Goal: Download file/media

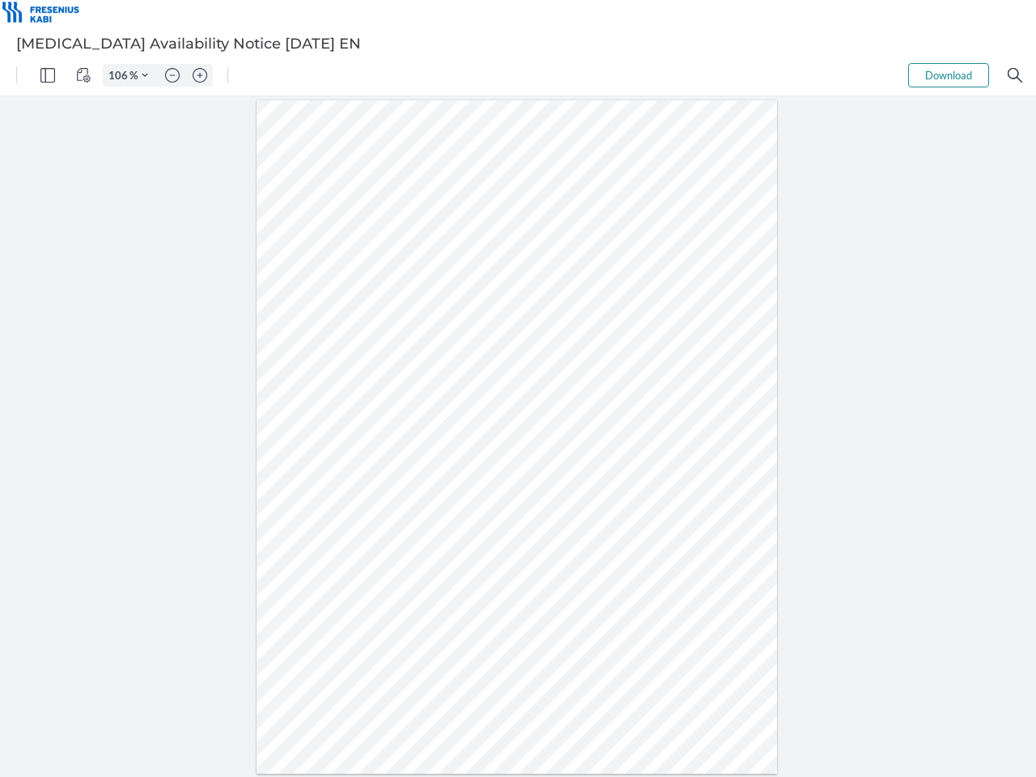
click at [48, 75] on img "Panel" at bounding box center [47, 75] width 15 height 15
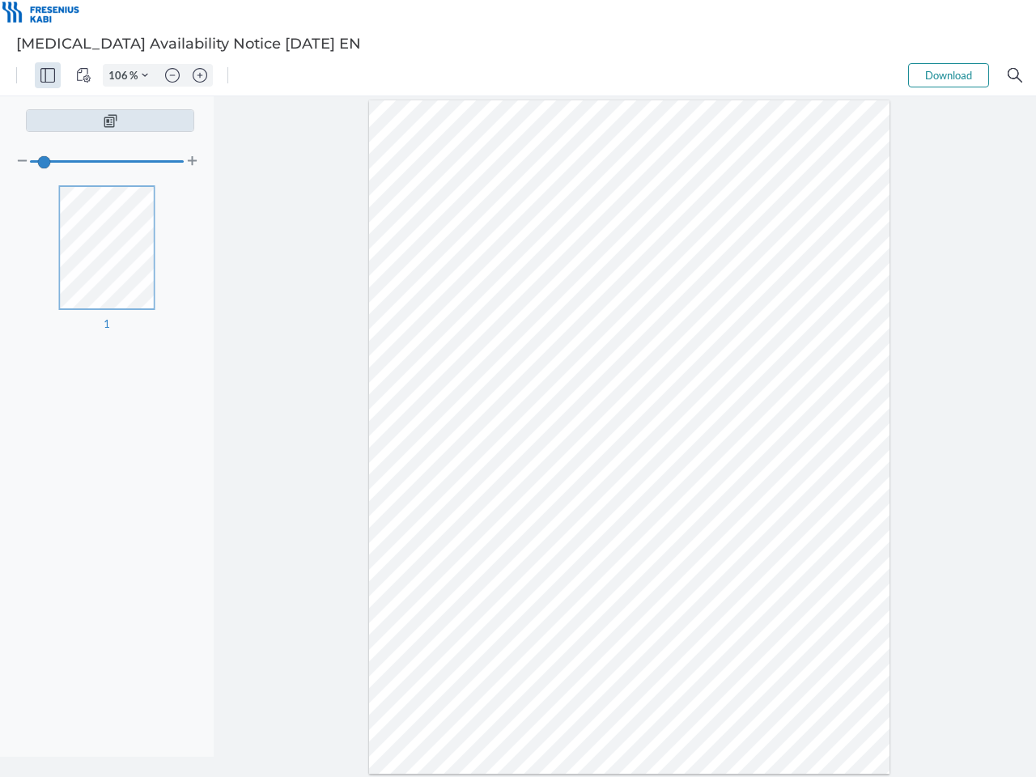
click at [83, 75] on img "View Controls" at bounding box center [83, 75] width 15 height 15
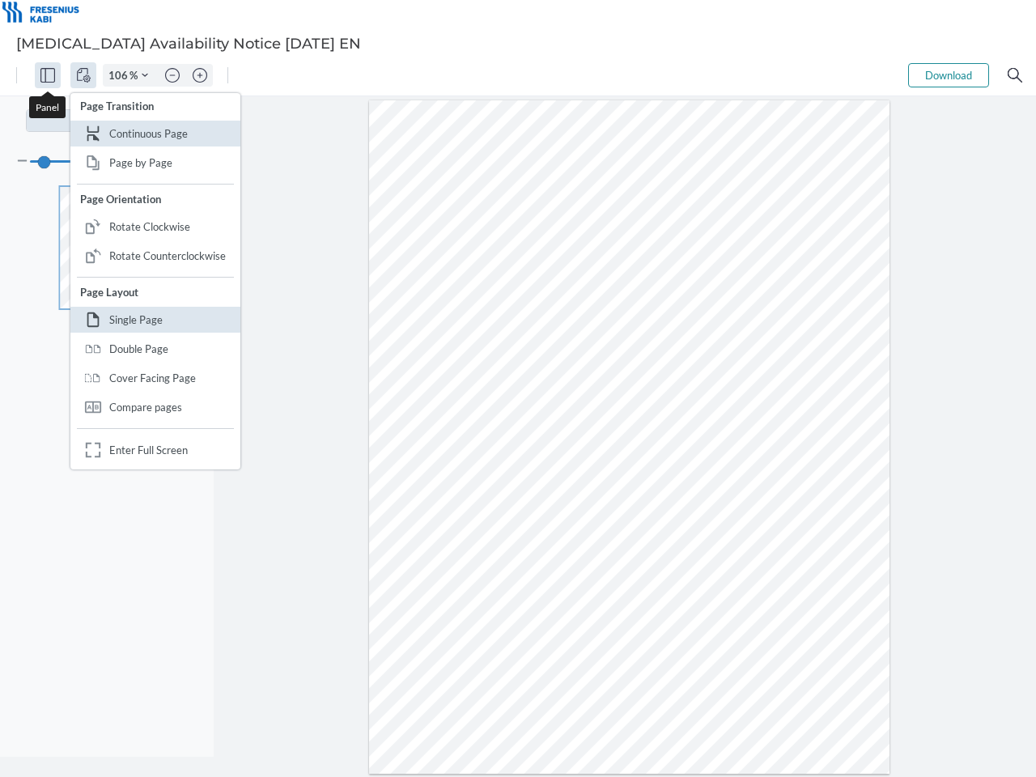
click at [121, 75] on input "106" at bounding box center [117, 75] width 26 height 15
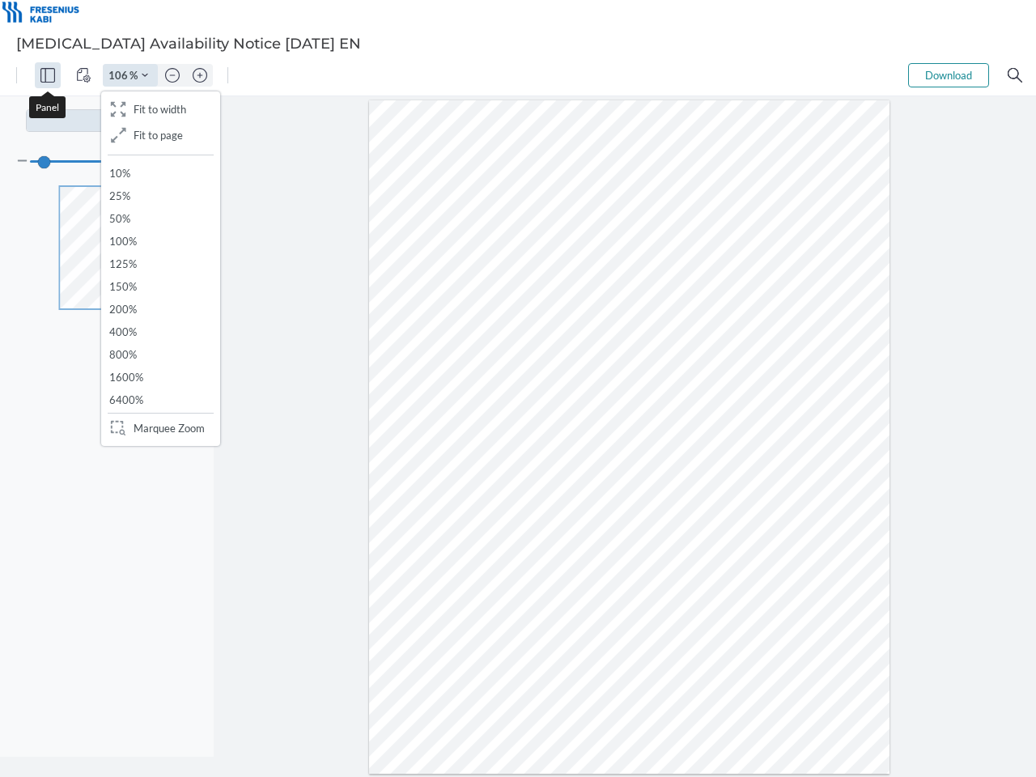
click at [145, 75] on img "Zoom Controls" at bounding box center [145, 75] width 6 height 6
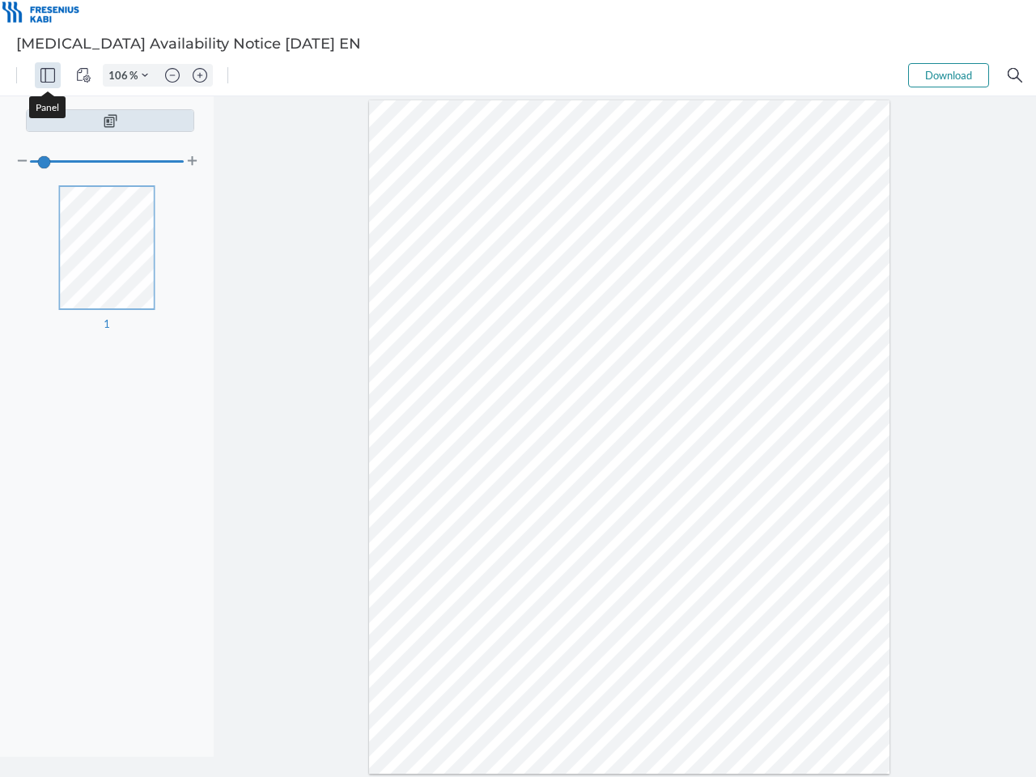
click at [172, 75] on img "Zoom out" at bounding box center [172, 75] width 15 height 15
click at [200, 75] on img "Zoom in" at bounding box center [200, 75] width 15 height 15
type input "106"
click at [948, 75] on button "Download" at bounding box center [948, 75] width 81 height 24
click at [1015, 75] on img "Search" at bounding box center [1014, 75] width 15 height 15
